Goal: Transaction & Acquisition: Obtain resource

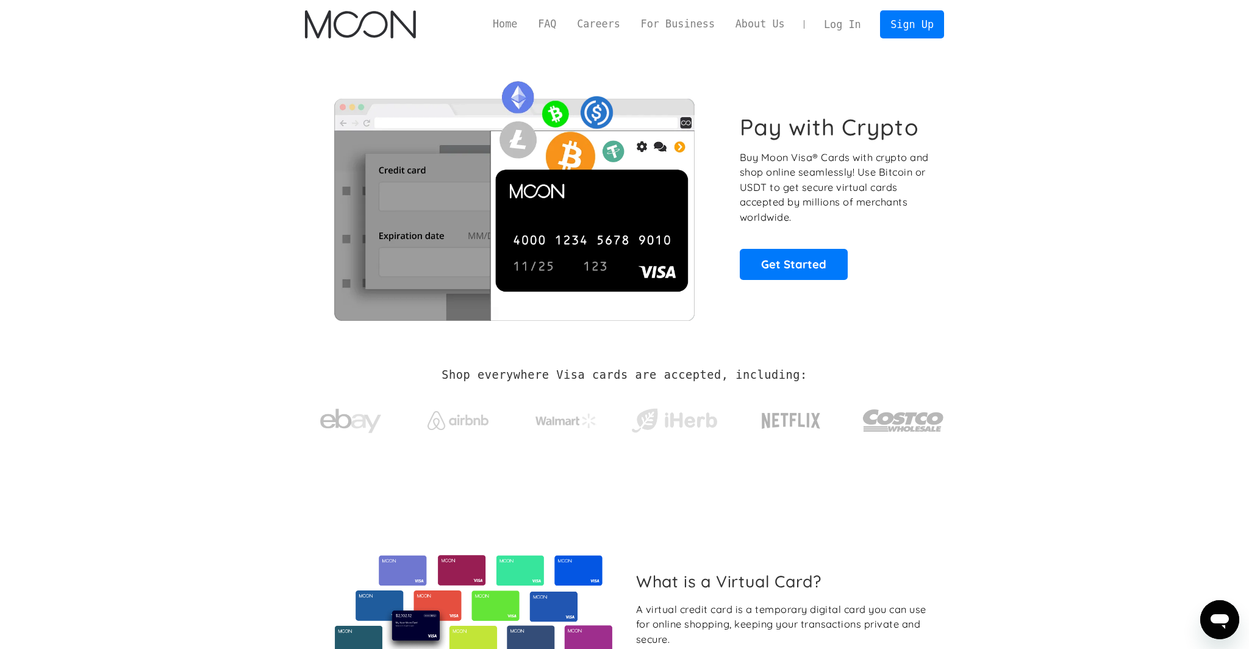
click at [842, 31] on link "Log In" at bounding box center [842, 24] width 57 height 27
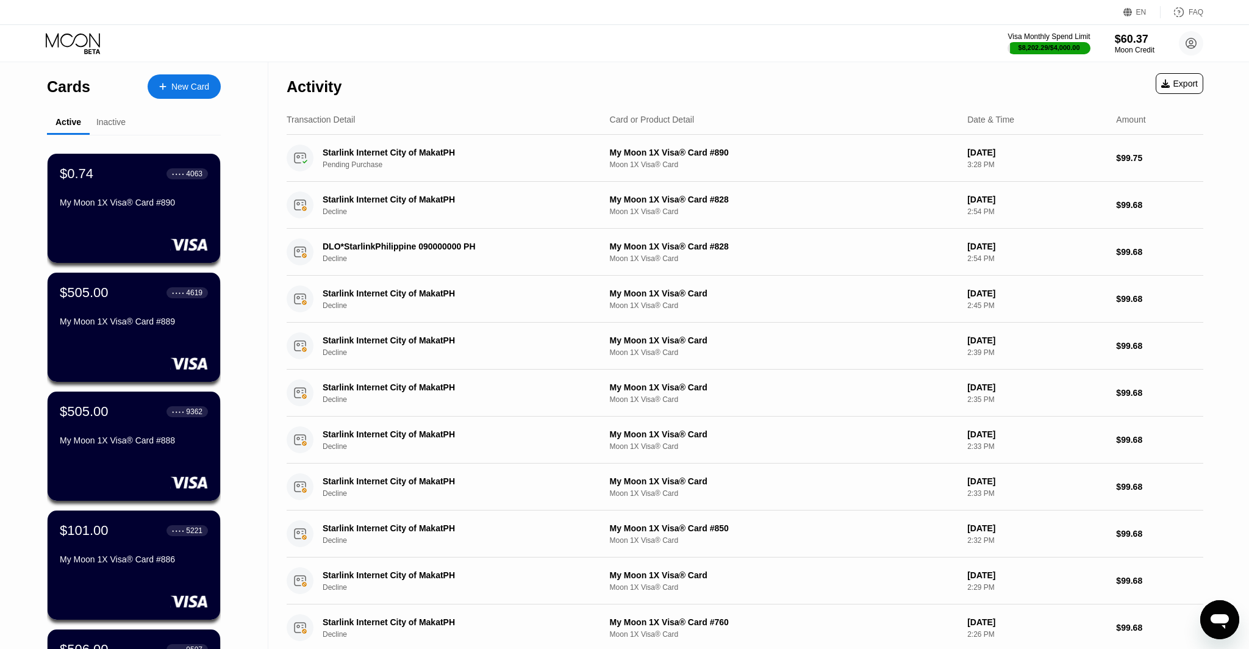
click at [102, 126] on div "Inactive" at bounding box center [110, 122] width 29 height 10
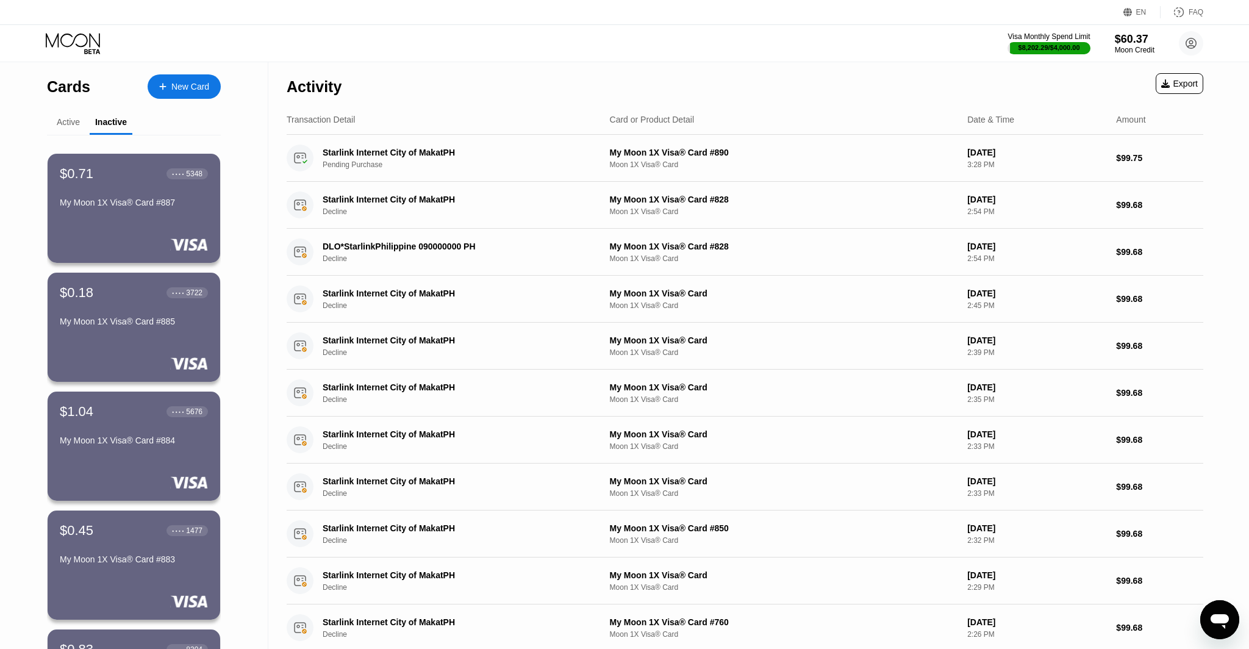
click at [76, 122] on div "Active" at bounding box center [68, 122] width 23 height 10
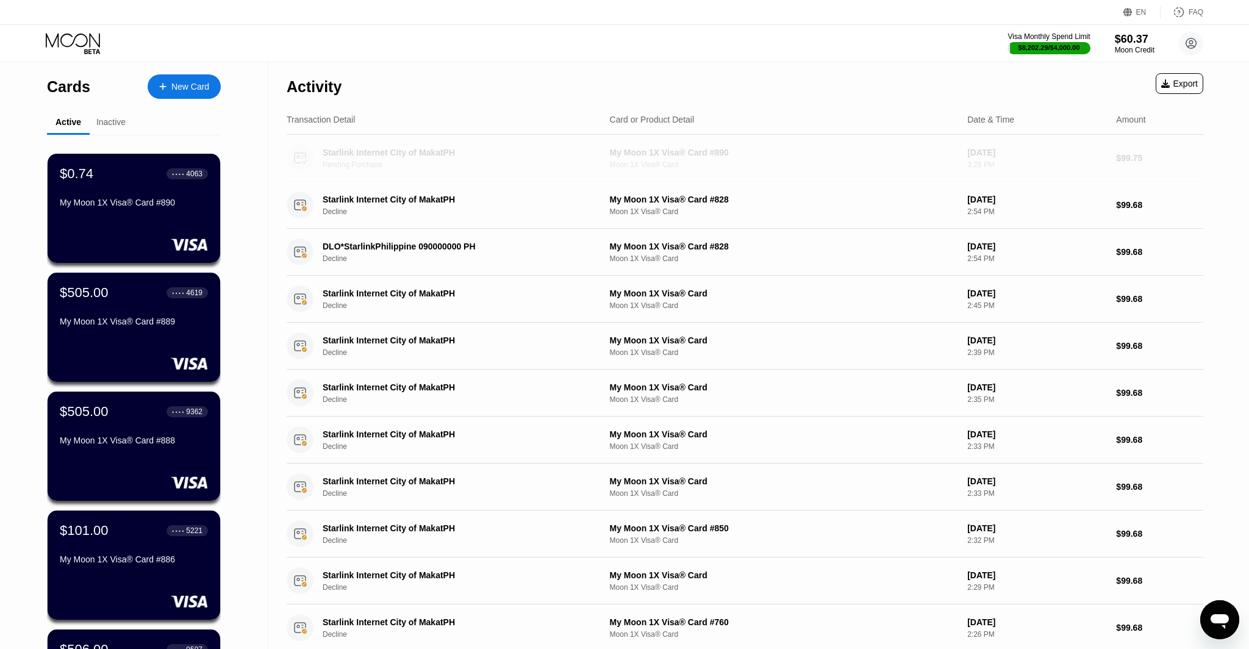
click at [429, 162] on div "Pending Purchase" at bounding box center [464, 164] width 282 height 9
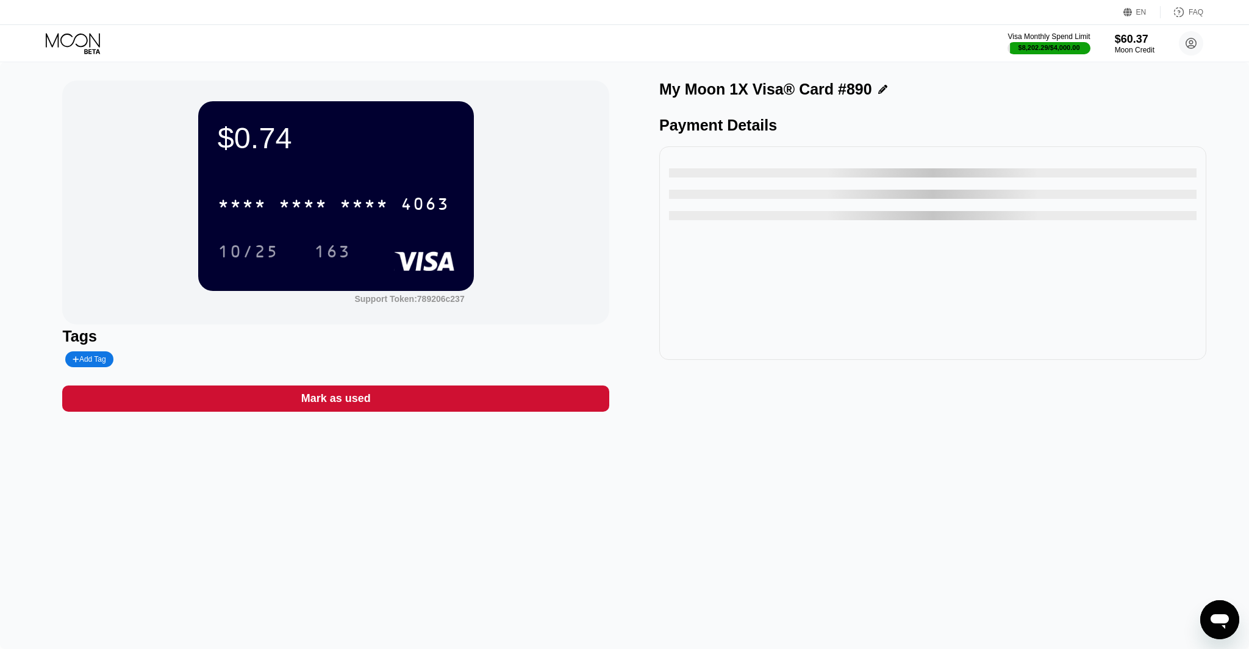
click at [63, 46] on icon at bounding box center [74, 43] width 57 height 21
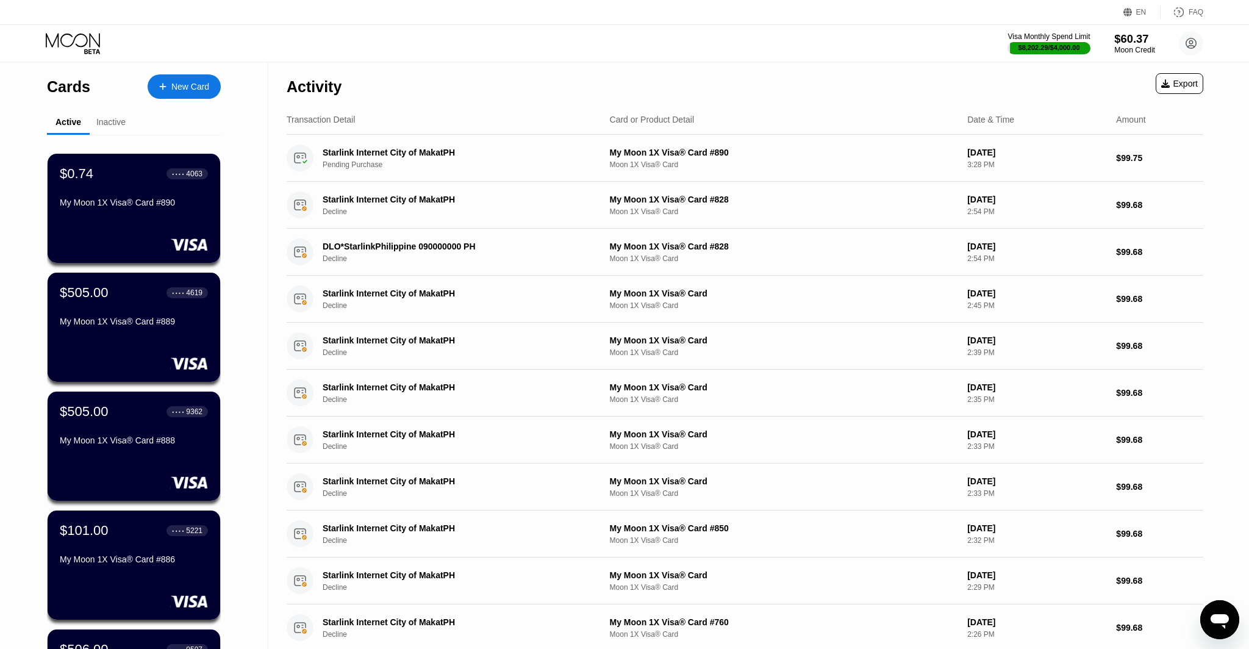
click at [1125, 37] on div "$60.37" at bounding box center [1134, 38] width 41 height 13
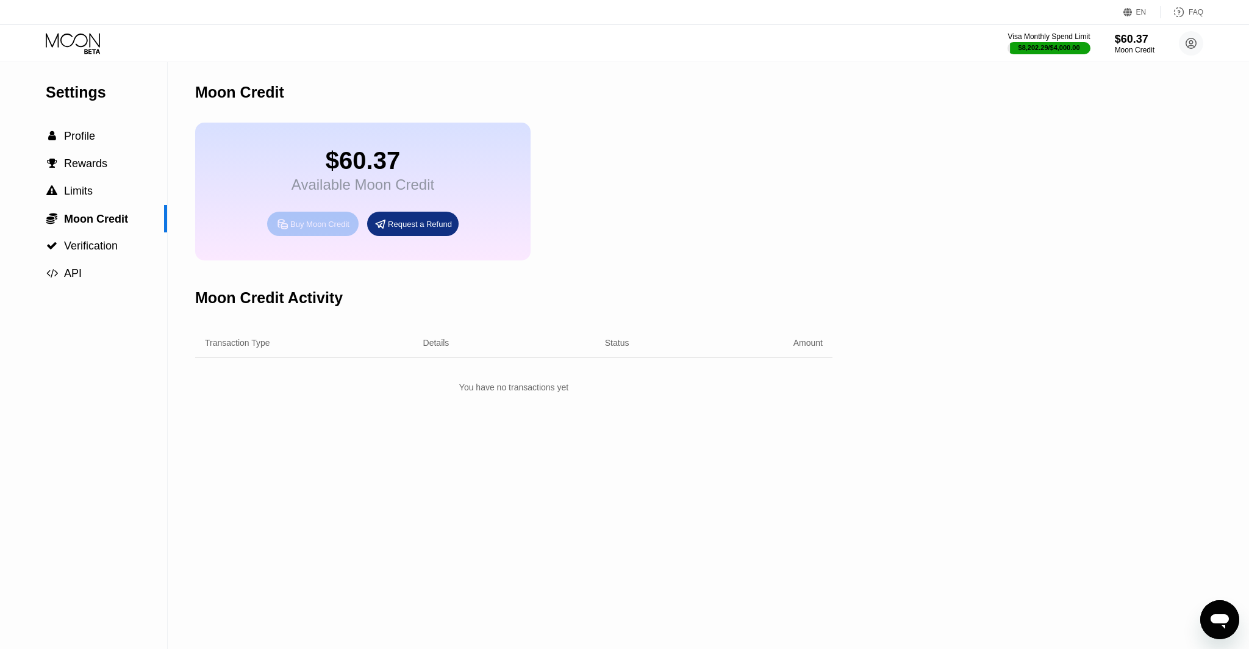
click at [296, 231] on div "Buy Moon Credit" at bounding box center [312, 224] width 91 height 24
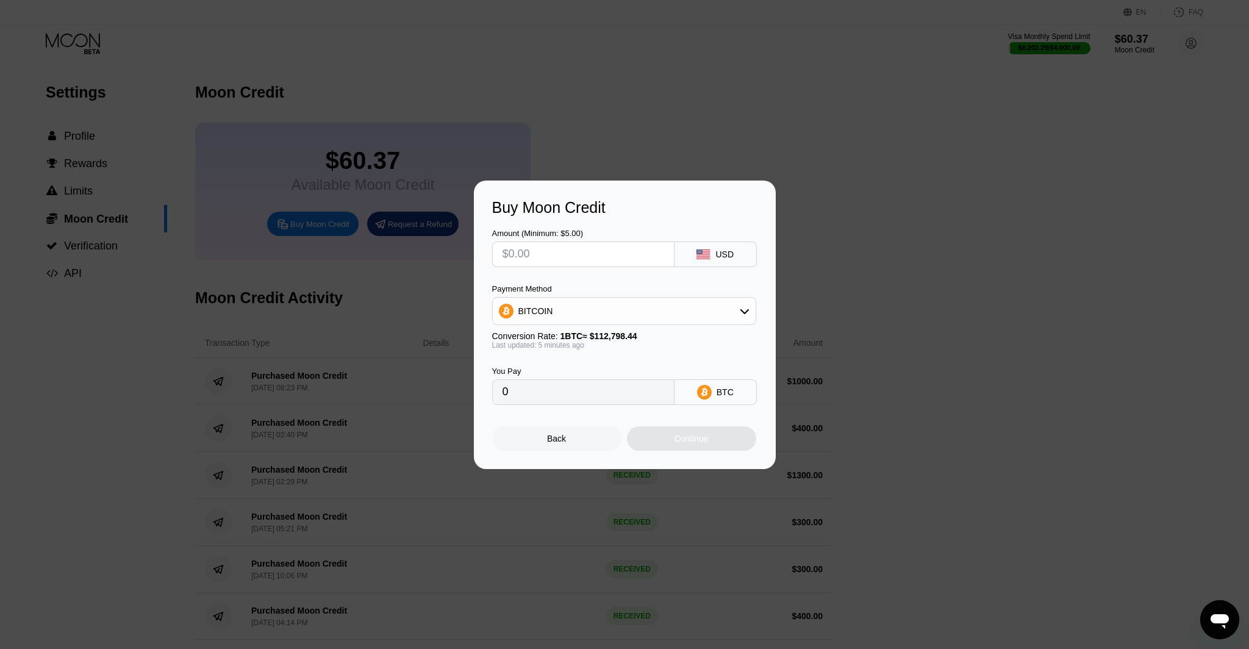
click at [595, 250] on input "text" at bounding box center [584, 254] width 162 height 24
type input "$4"
type input "0.00003547"
type input "$40"
type input "0.00035464"
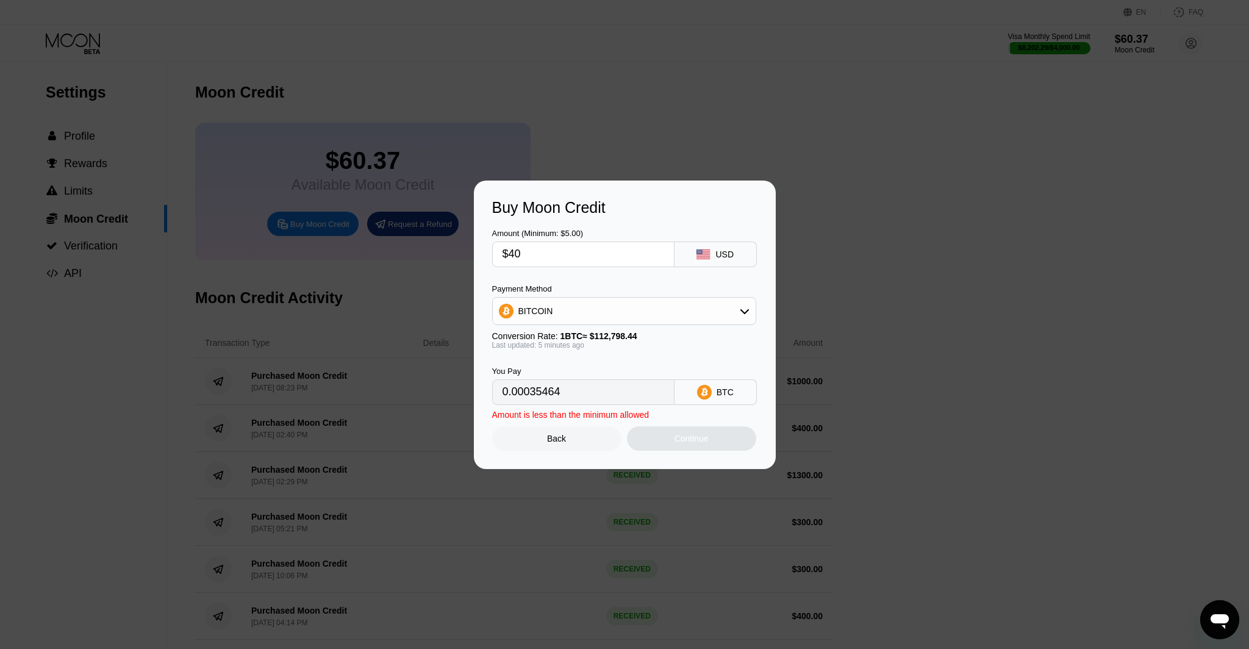
type input "$400"
type input "0.00354633"
type input "$400"
click at [588, 294] on div "Payment Method BITCOIN" at bounding box center [624, 304] width 264 height 41
drag, startPoint x: 583, startPoint y: 309, endPoint x: 578, endPoint y: 300, distance: 9.8
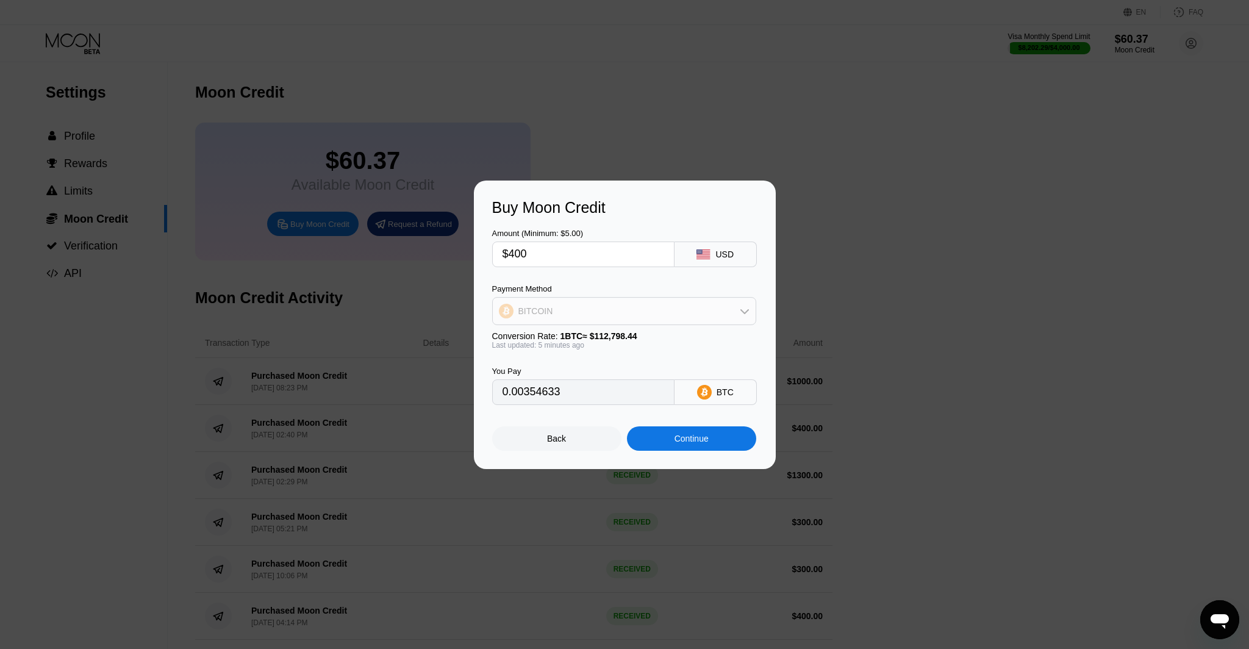
click at [582, 305] on div "BITCOIN" at bounding box center [624, 311] width 263 height 24
click at [568, 374] on span "USDT on TRON" at bounding box center [552, 372] width 62 height 10
type input "404.04"
click at [678, 428] on div "Continue" at bounding box center [691, 438] width 129 height 24
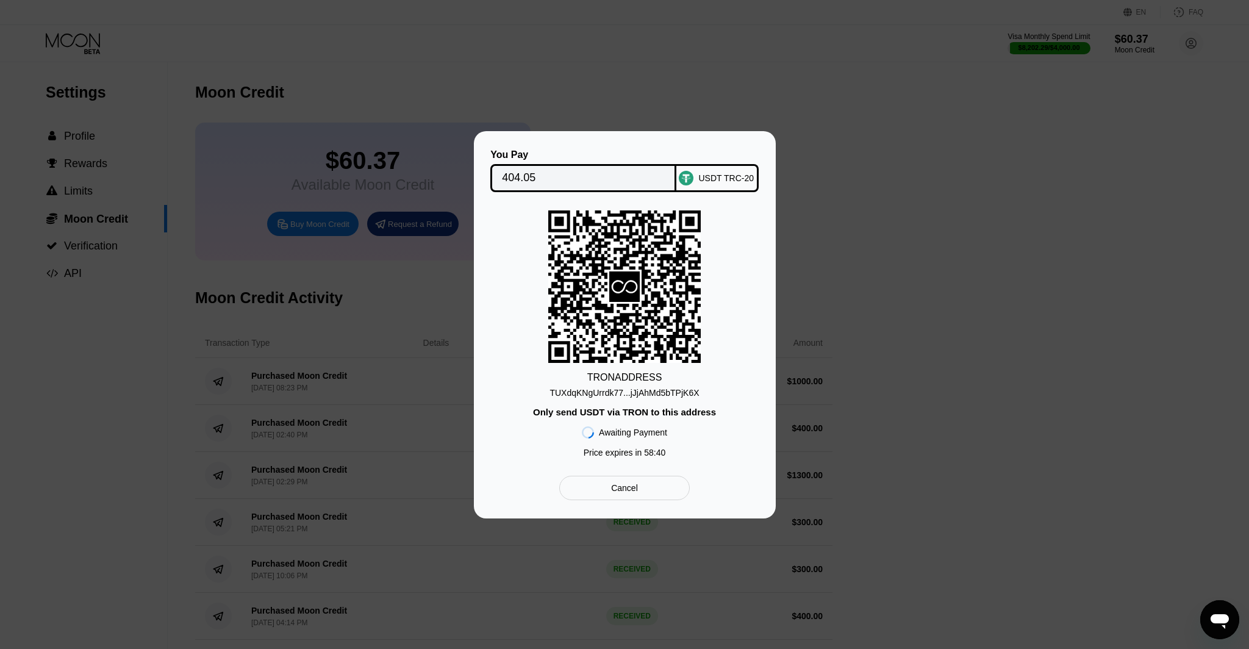
click at [671, 396] on div "TUXdqKNgUrrdk77...jJjAhMd5bTPjK6X" at bounding box center [623, 393] width 149 height 10
click at [674, 392] on div "TUXdqKNgUrrdk77...jJjAhMd5bTPjK6X" at bounding box center [623, 393] width 149 height 10
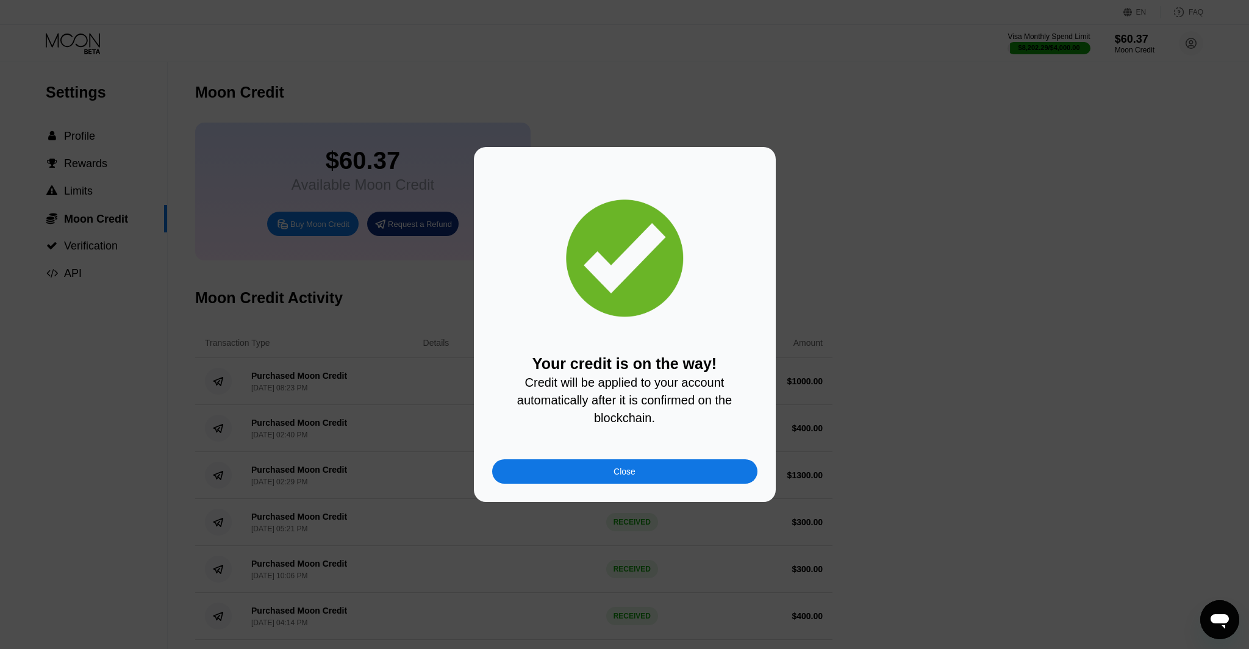
drag, startPoint x: 679, startPoint y: 468, endPoint x: 680, endPoint y: 476, distance: 8.0
click at [679, 468] on div "Close" at bounding box center [624, 471] width 265 height 24
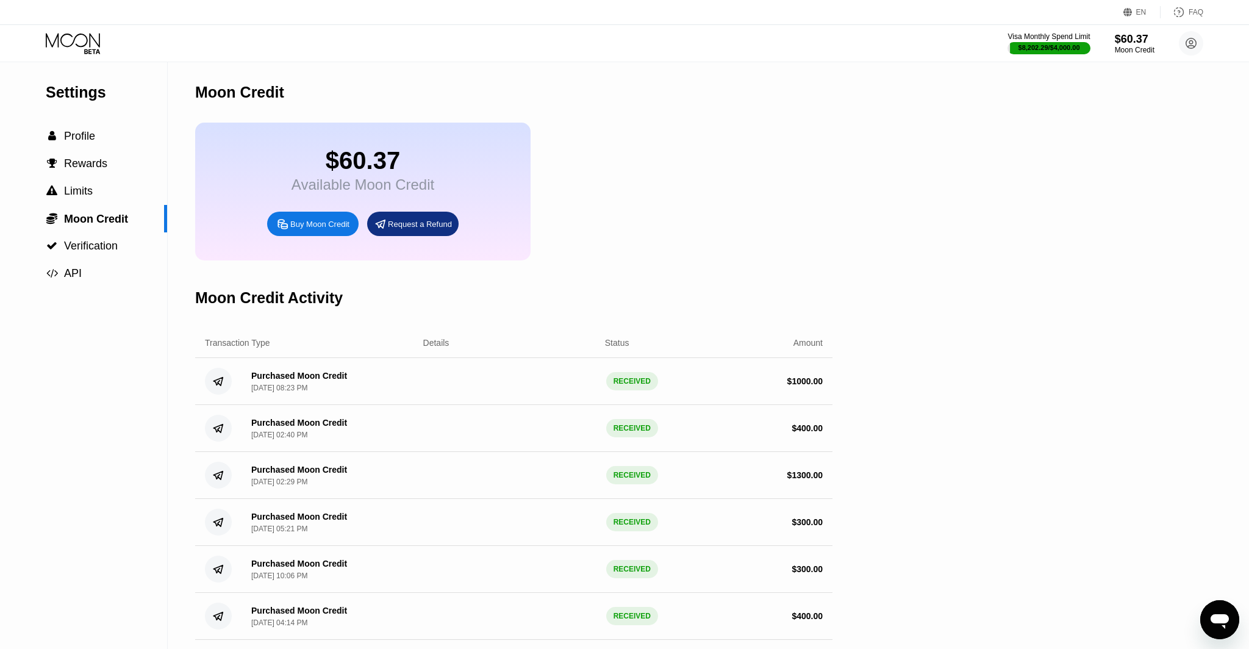
click at [70, 48] on icon at bounding box center [74, 43] width 57 height 21
